Goal: Task Accomplishment & Management: Use online tool/utility

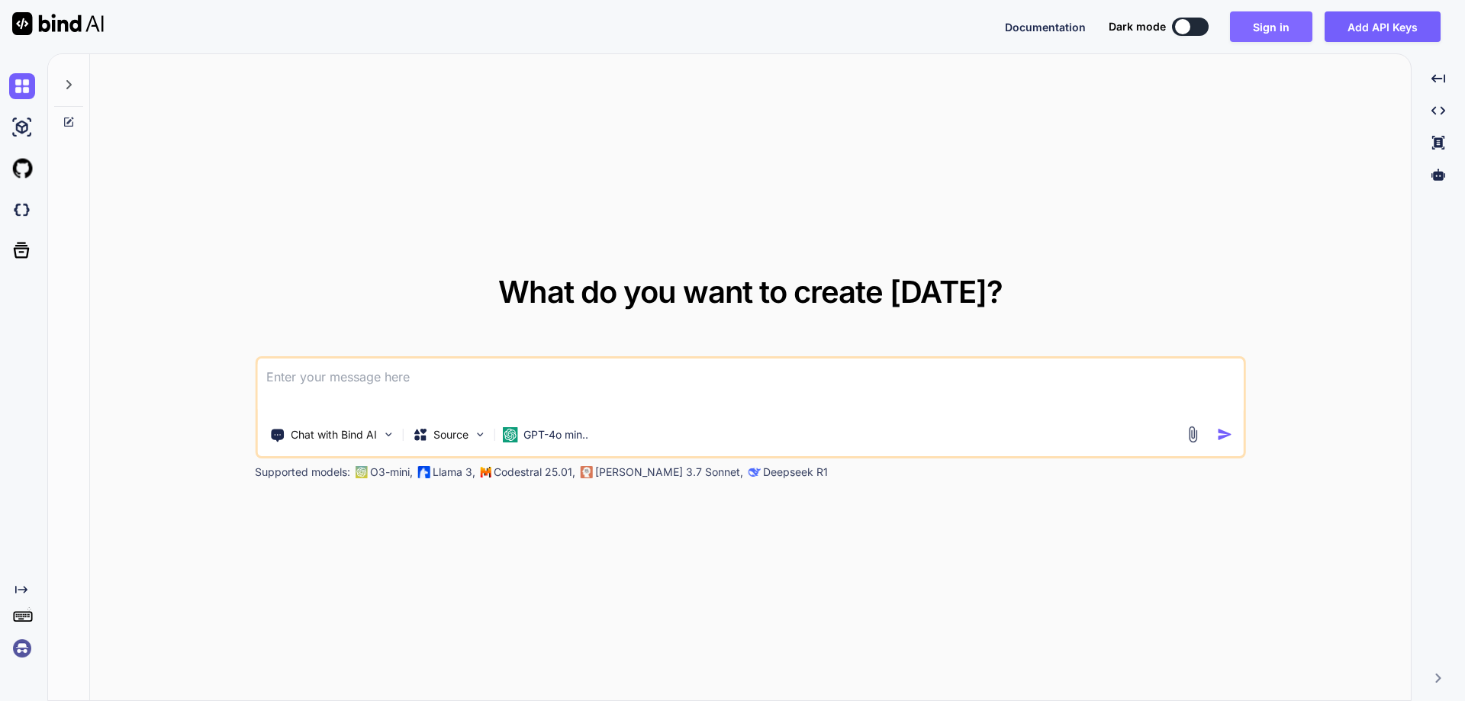
click at [1273, 27] on button "Sign in" at bounding box center [1271, 26] width 82 height 31
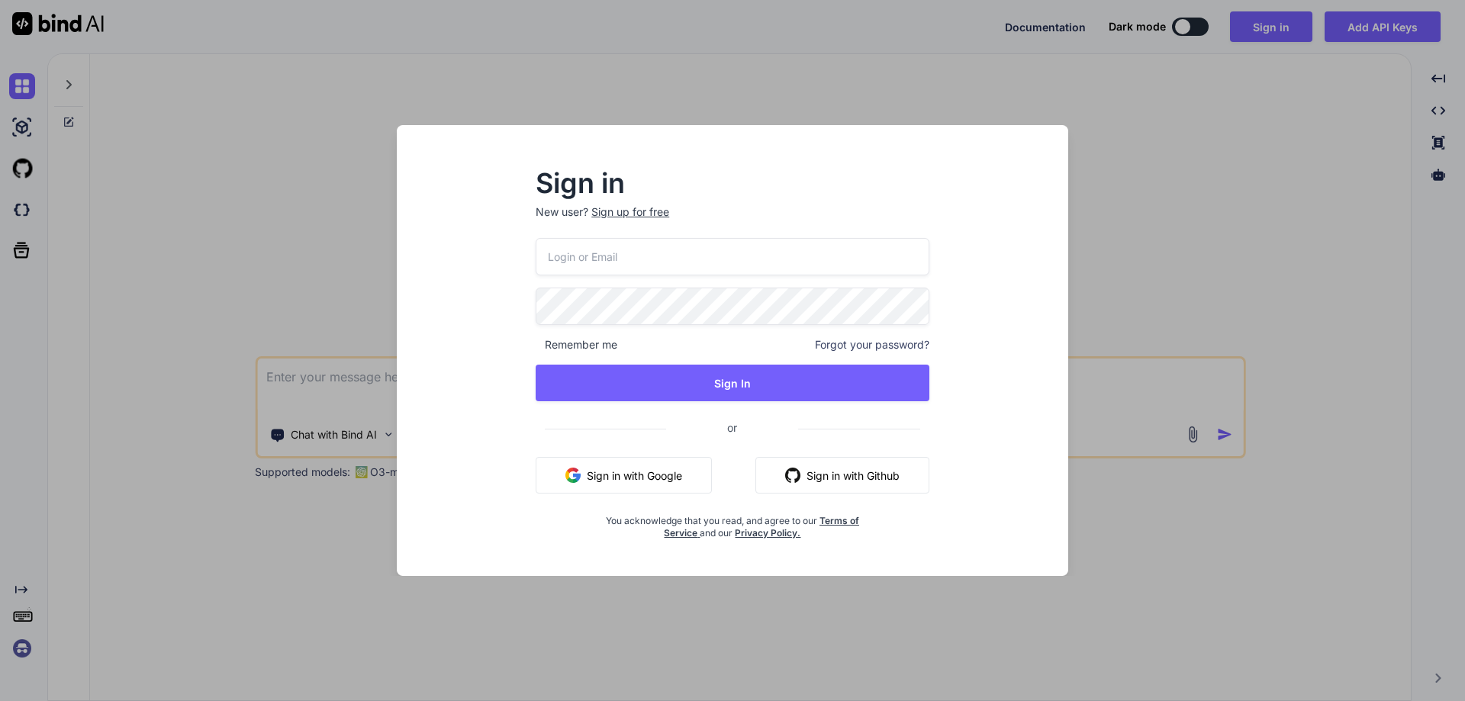
click at [674, 259] on input "email" at bounding box center [733, 256] width 394 height 37
paste input "[EMAIL_ADDRESS][DOMAIN_NAME]"
type input "[EMAIL_ADDRESS][DOMAIN_NAME]"
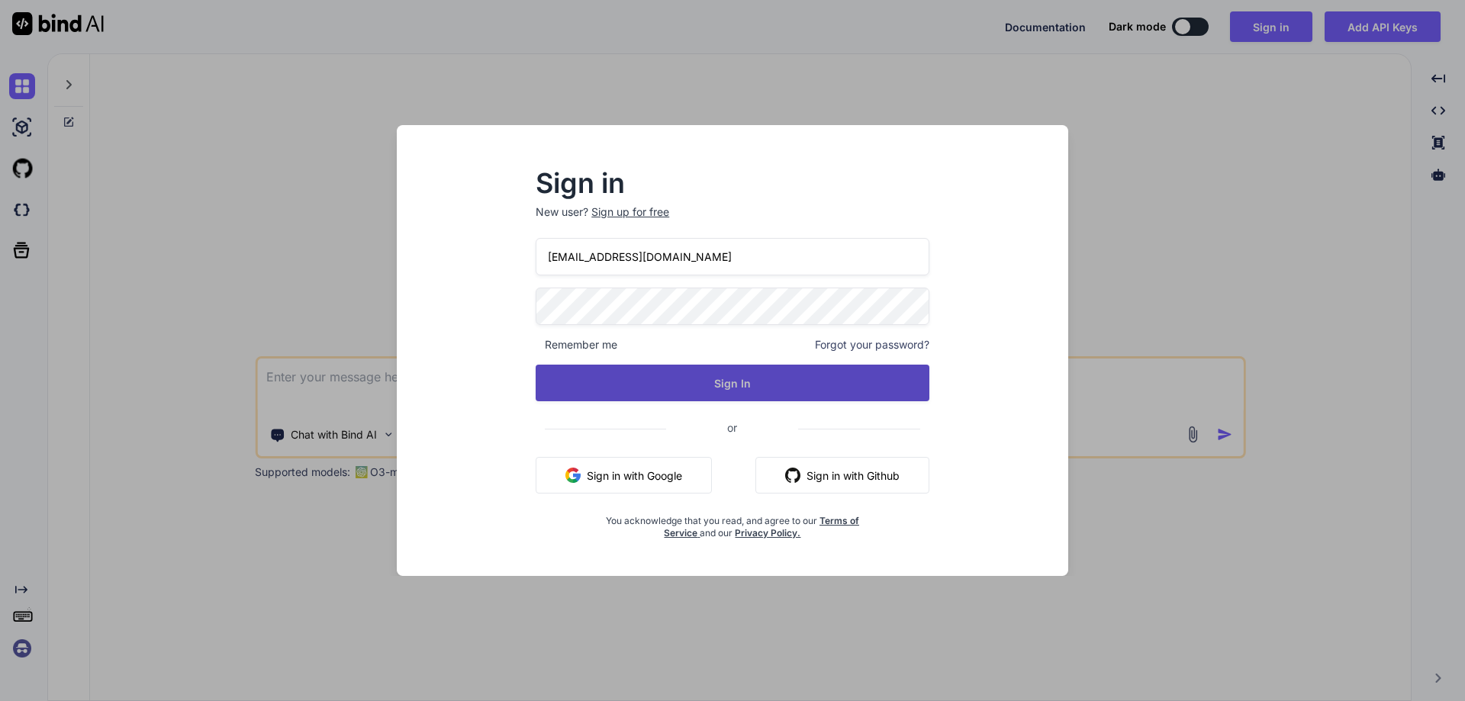
click at [575, 397] on button "Sign In" at bounding box center [733, 383] width 394 height 37
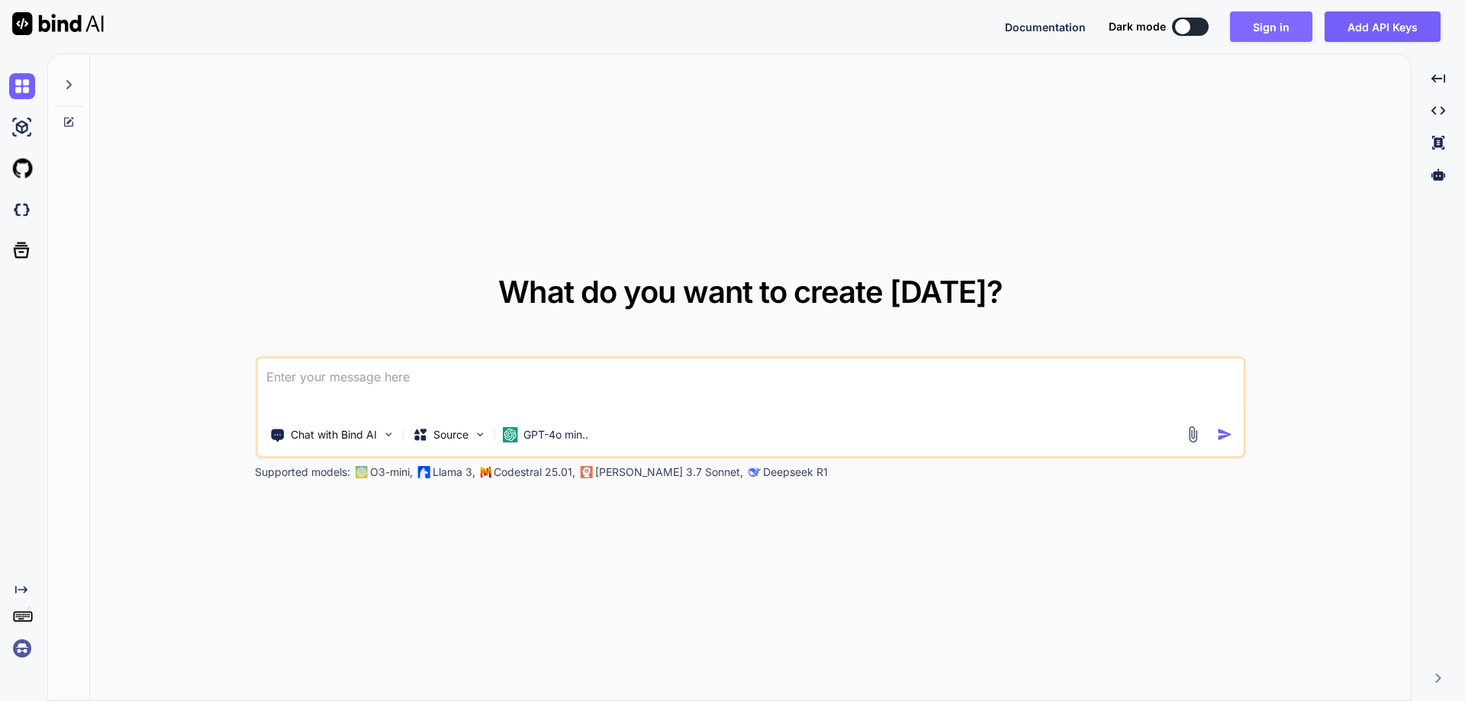
click at [1257, 22] on button "Sign in" at bounding box center [1271, 26] width 82 height 31
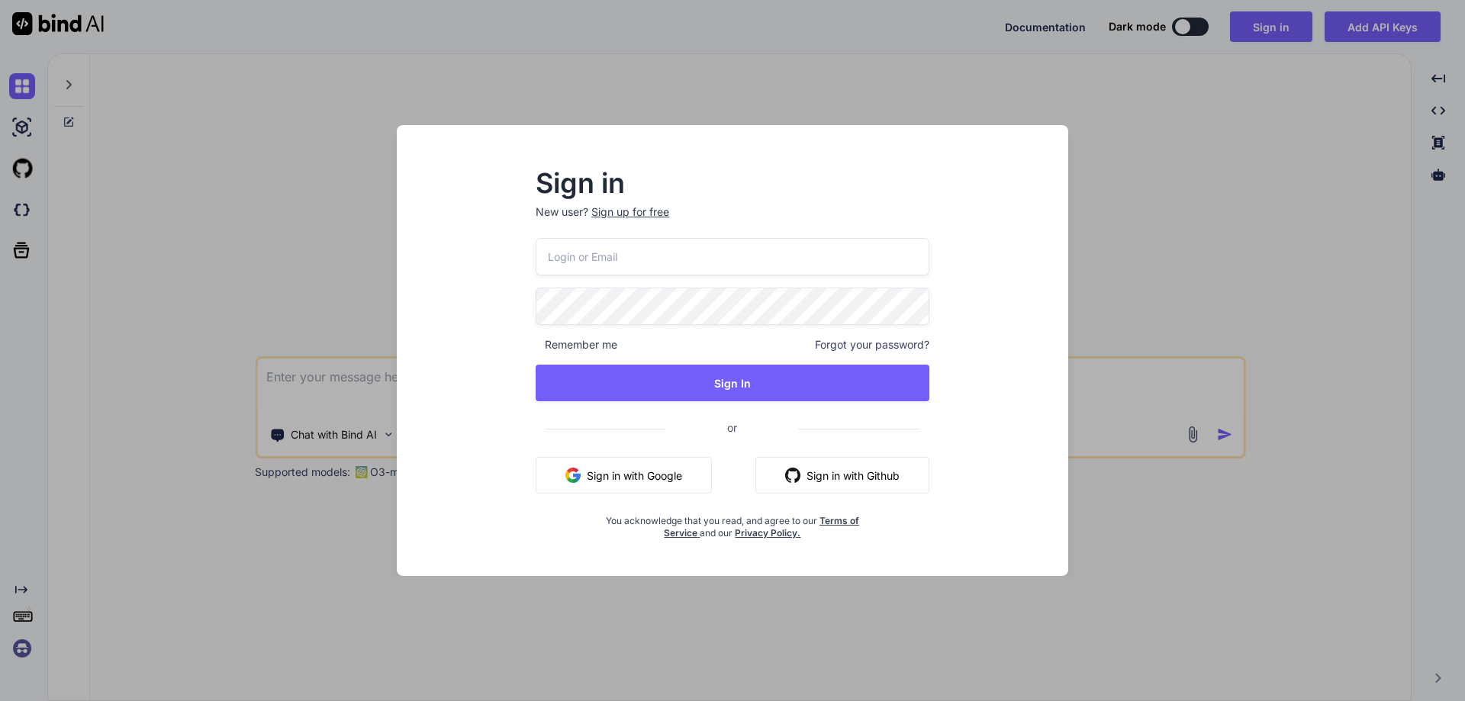
click at [572, 261] on input "email" at bounding box center [733, 256] width 394 height 37
paste input "[EMAIL_ADDRESS][DOMAIN_NAME]"
type input "[EMAIL_ADDRESS][DOMAIN_NAME]"
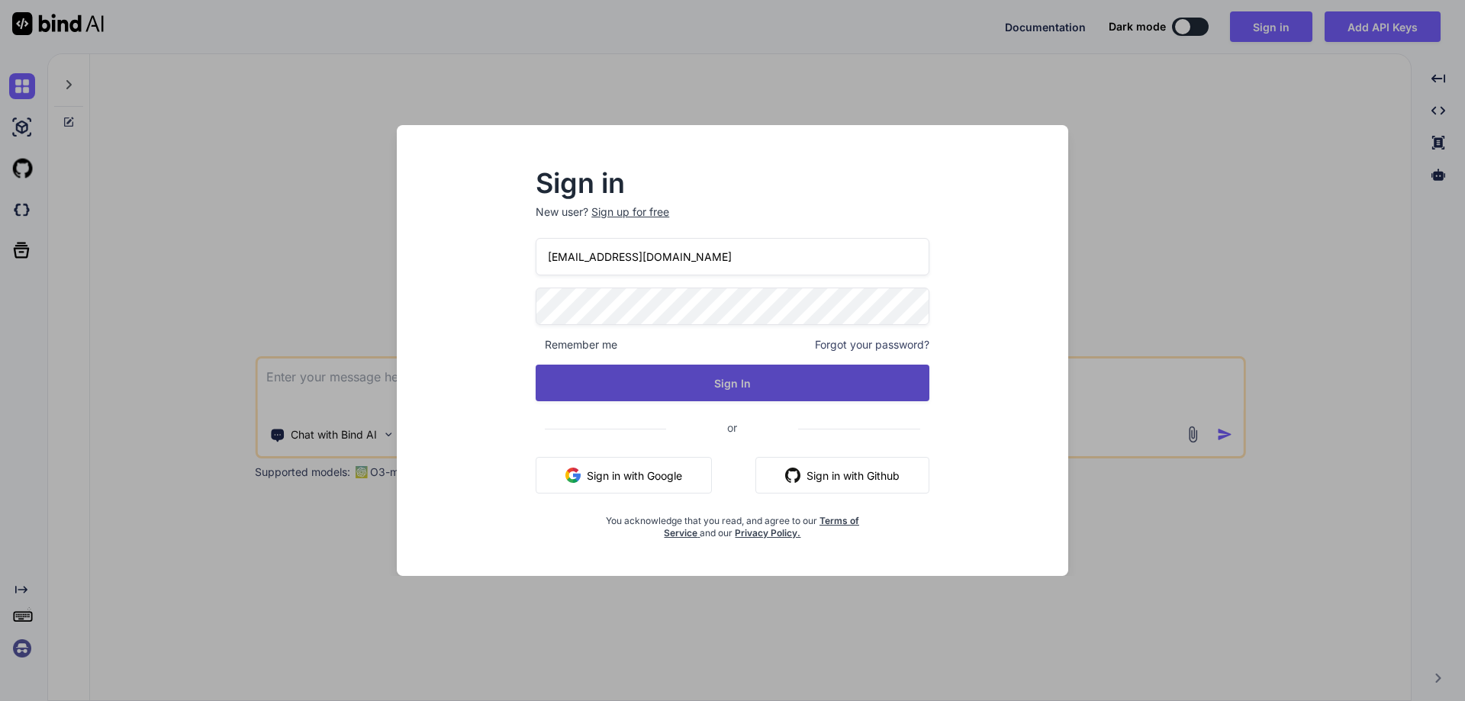
click at [576, 385] on button "Sign In" at bounding box center [733, 383] width 394 height 37
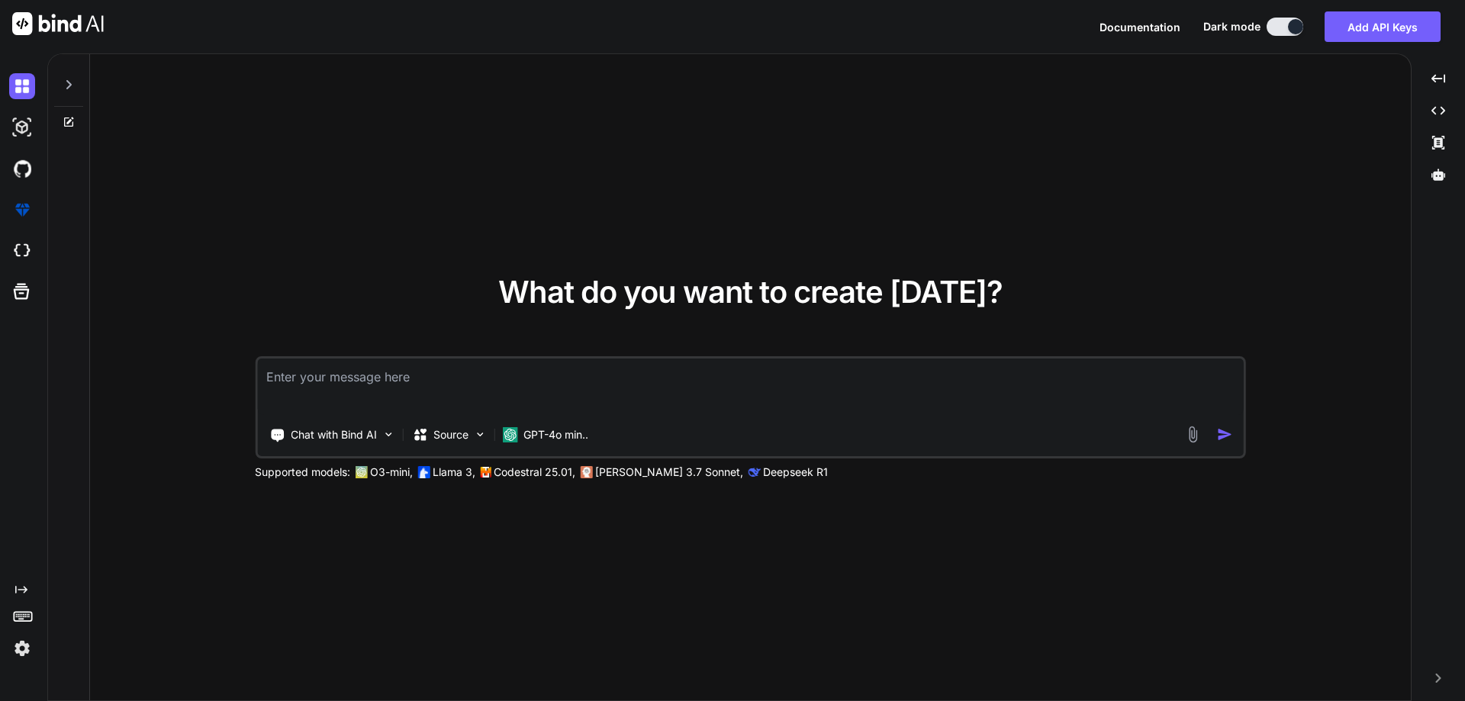
click at [525, 401] on textarea at bounding box center [750, 387] width 987 height 56
paste textarea "For the old order which is not mapped with order webhook i will make an query t…"
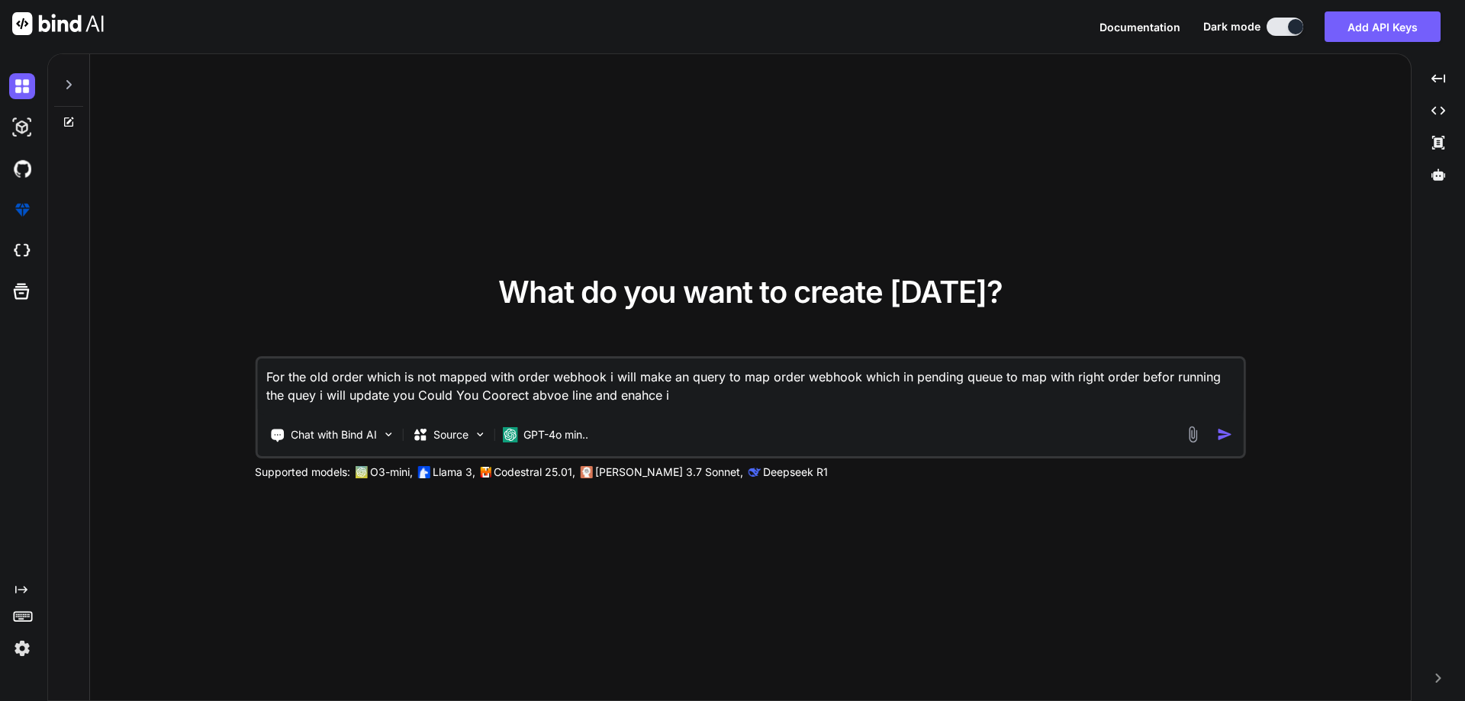
type textarea "For the old order which is not mapped with order webhook i will make an query t…"
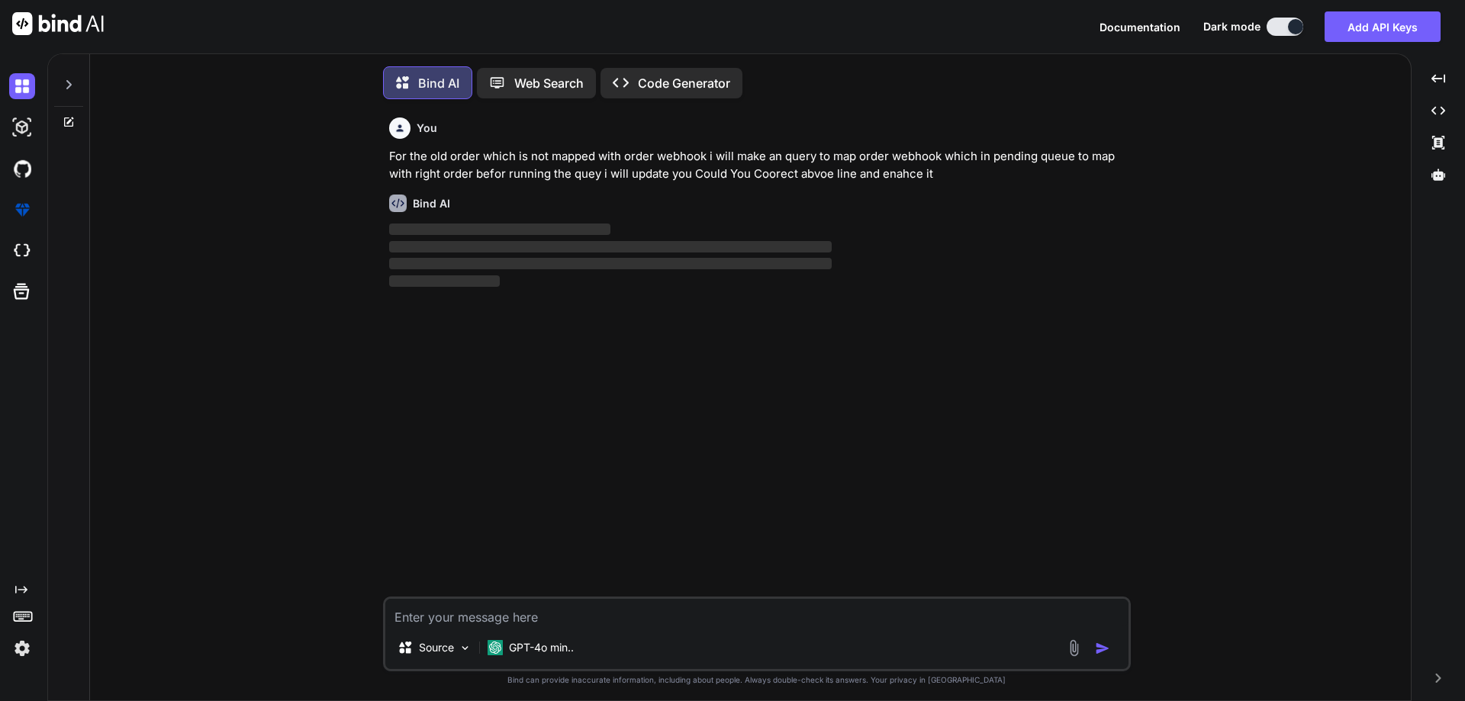
scroll to position [8, 0]
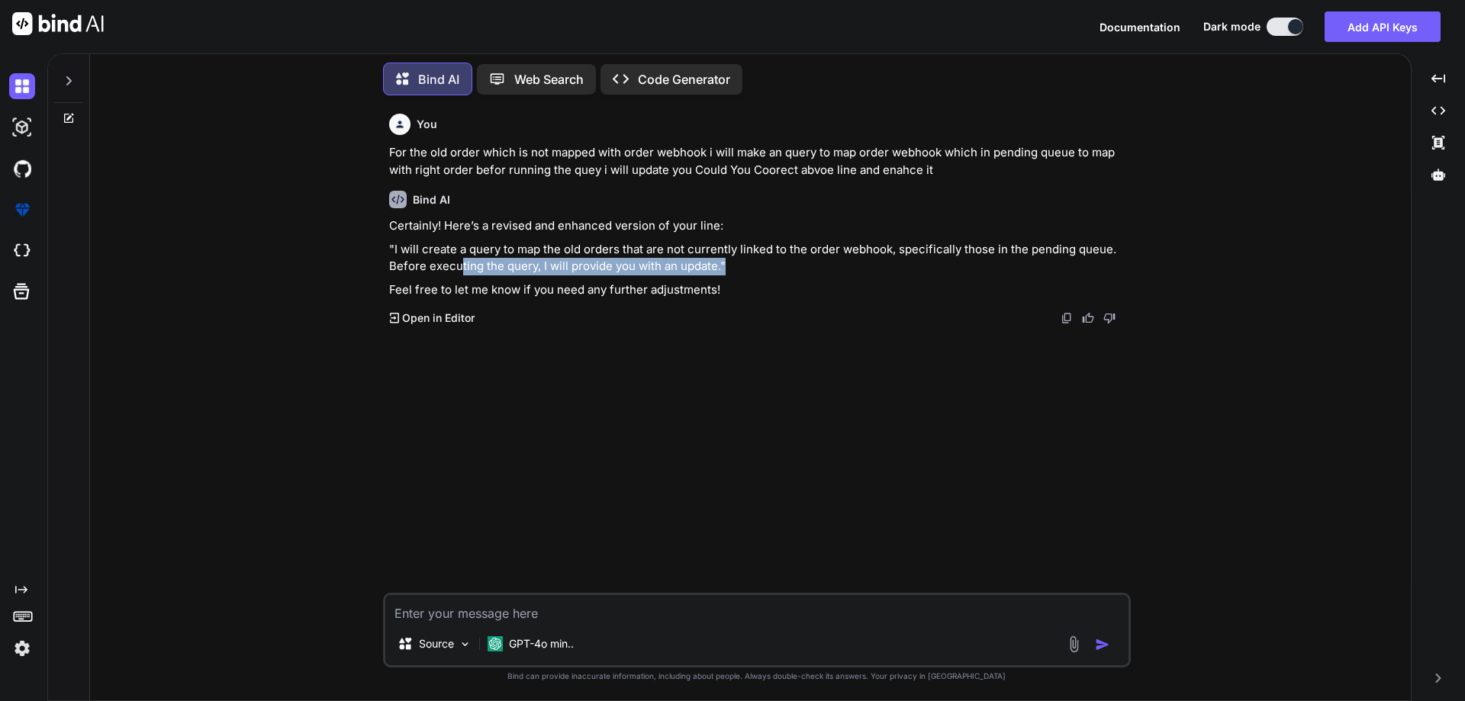
drag, startPoint x: 721, startPoint y: 266, endPoint x: 461, endPoint y: 261, distance: 260.2
click at [461, 261] on p ""I will create a query to map the old orders that are not currently linked to t…" at bounding box center [758, 258] width 739 height 34
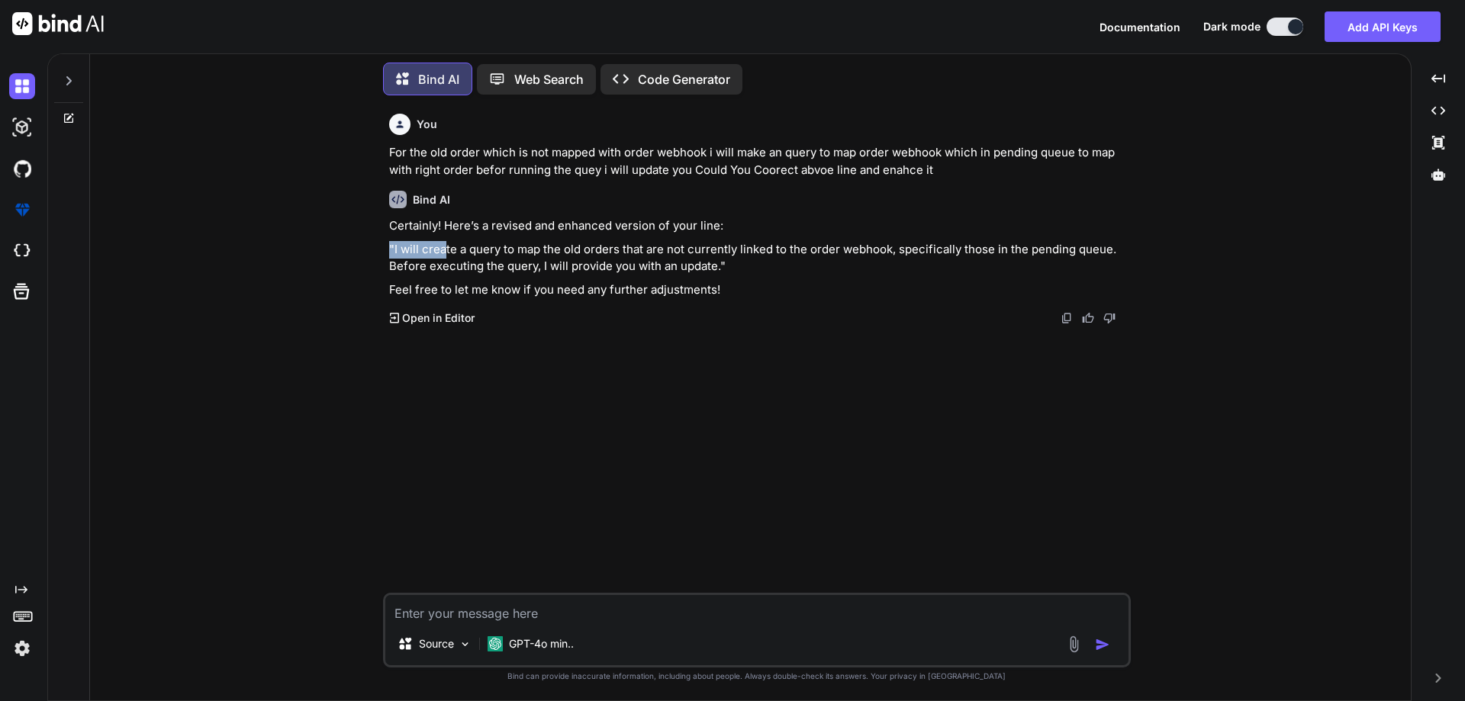
drag, startPoint x: 392, startPoint y: 247, endPoint x: 443, endPoint y: 255, distance: 50.9
click at [443, 255] on p ""I will create a query to map the old orders that are not currently linked to t…" at bounding box center [758, 258] width 739 height 34
click at [423, 255] on p ""I will create a query to map the old orders that are not currently linked to t…" at bounding box center [758, 258] width 739 height 34
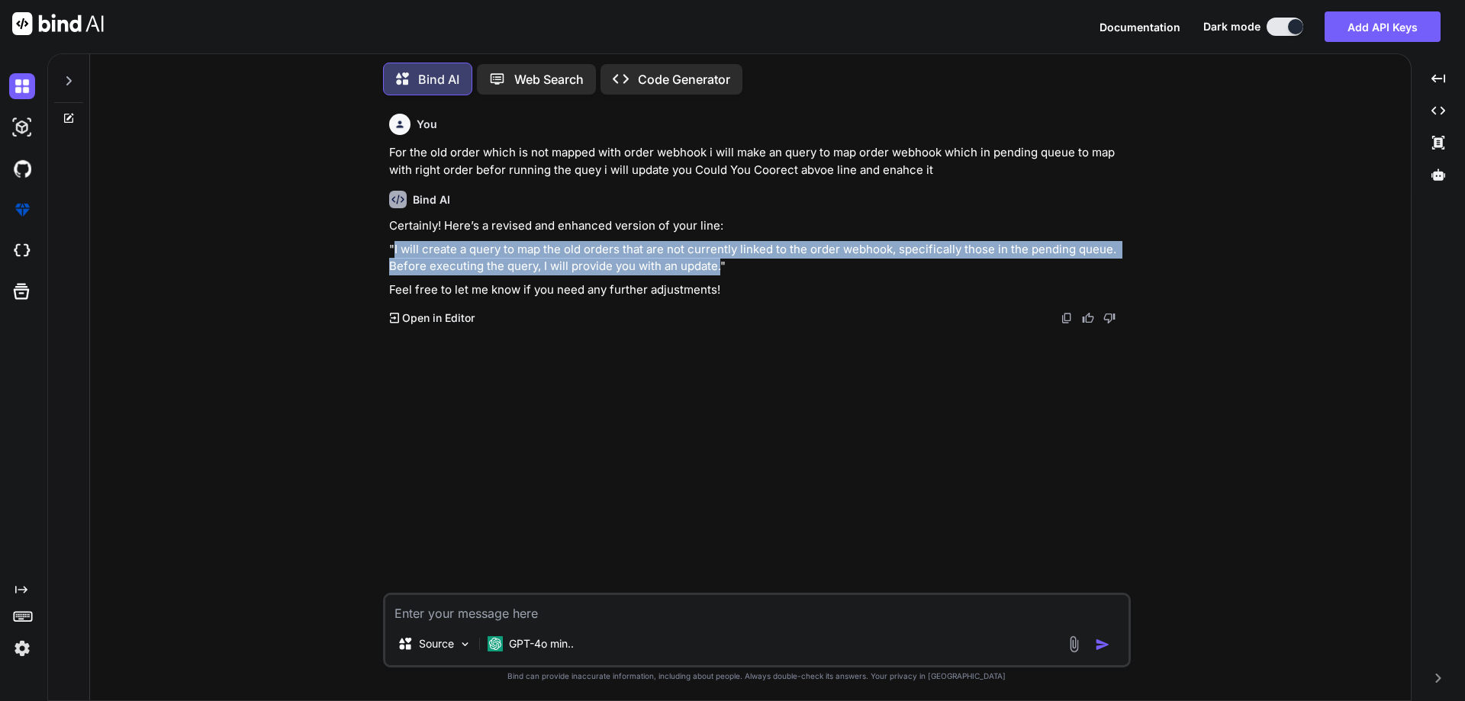
drag, startPoint x: 395, startPoint y: 248, endPoint x: 719, endPoint y: 262, distance: 324.5
click at [719, 262] on p ""I will create a query to map the old orders that are not currently linked to t…" at bounding box center [758, 258] width 739 height 34
copy p "I will create a query to map the old orders that are not currently linked to th…"
